Goal: Find specific page/section: Find specific page/section

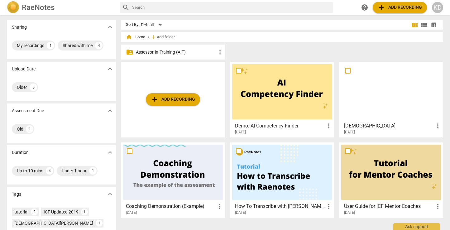
click at [169, 53] on p "Assessor-in-Training (AIT)" at bounding box center [176, 52] width 80 height 7
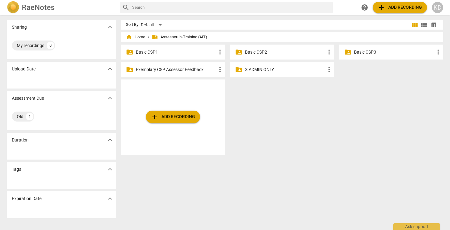
click at [169, 53] on p "Basic CSP1" at bounding box center [176, 52] width 80 height 7
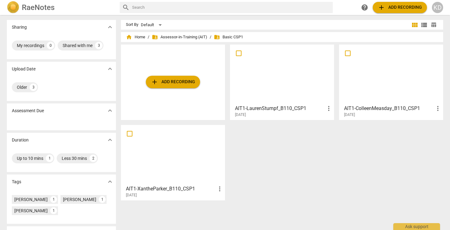
click at [304, 92] on div at bounding box center [282, 74] width 100 height 55
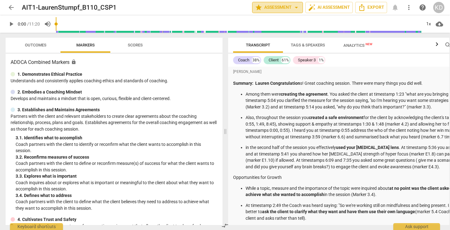
click at [285, 8] on span "star Assessment arrow_drop_down" at bounding box center [277, 7] width 45 height 7
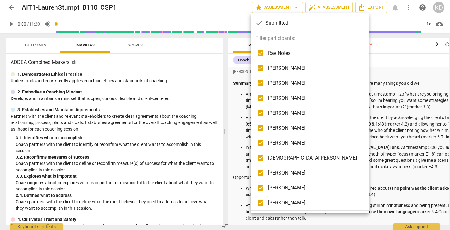
click at [361, 133] on div at bounding box center [225, 115] width 450 height 230
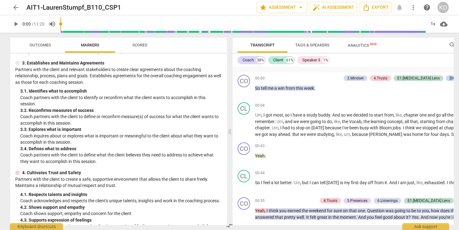
scroll to position [25, 0]
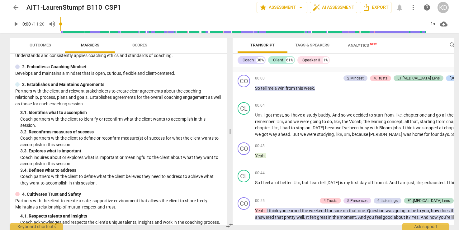
click at [45, 47] on span "Outcomes" at bounding box center [40, 45] width 21 height 5
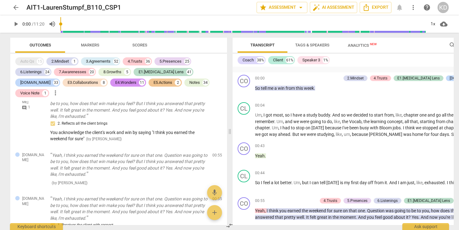
scroll to position [1479, 0]
